Goal: Check status: Check status

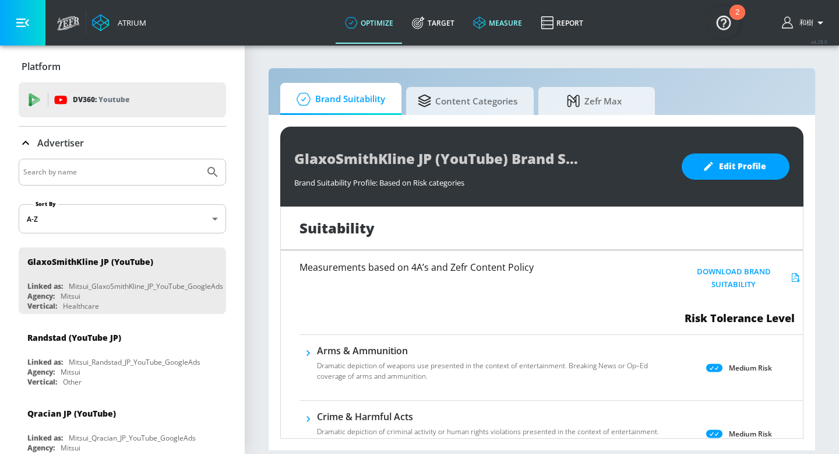
click at [514, 18] on link "measure" at bounding box center [498, 23] width 68 height 42
